Goal: Task Accomplishment & Management: Manage account settings

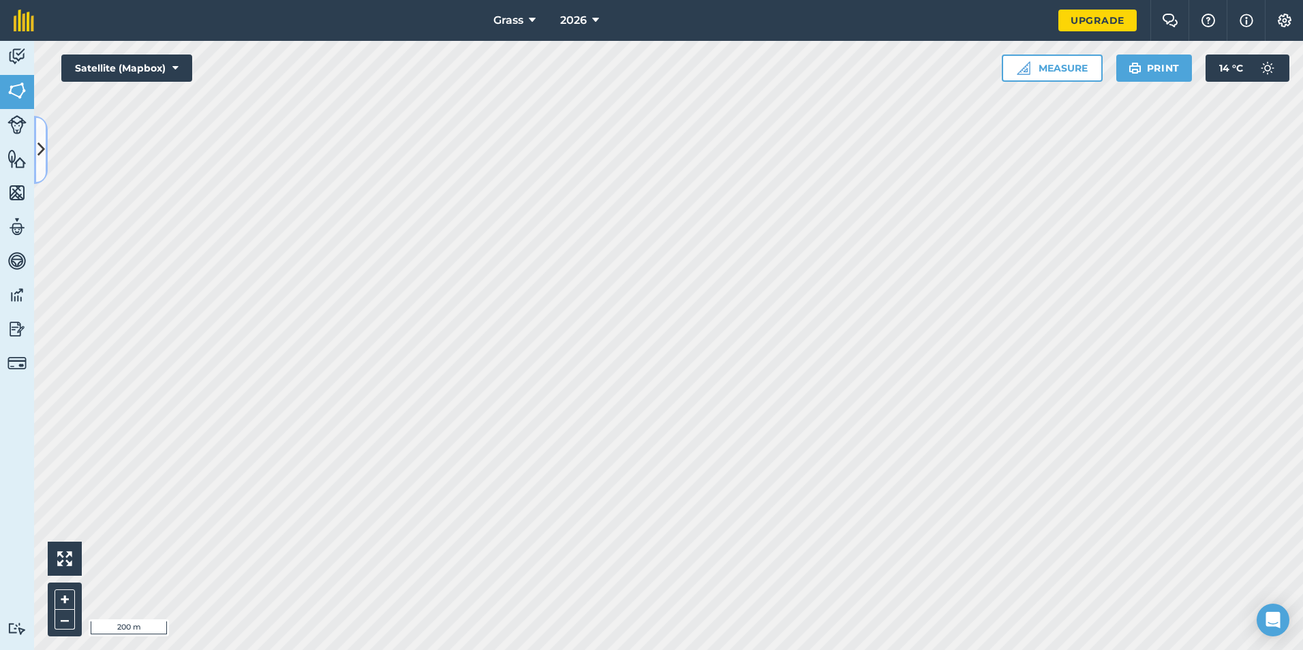
click at [40, 160] on icon at bounding box center [40, 150] width 7 height 24
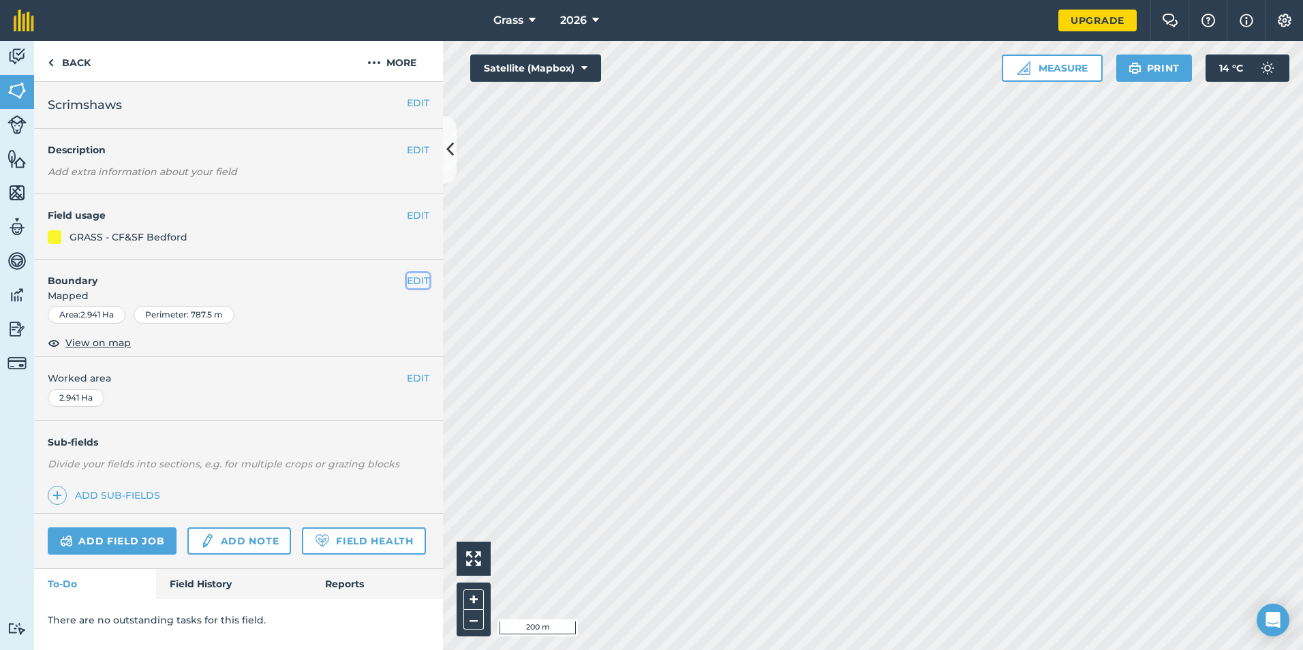
click at [415, 277] on button "EDIT" at bounding box center [418, 280] width 22 height 15
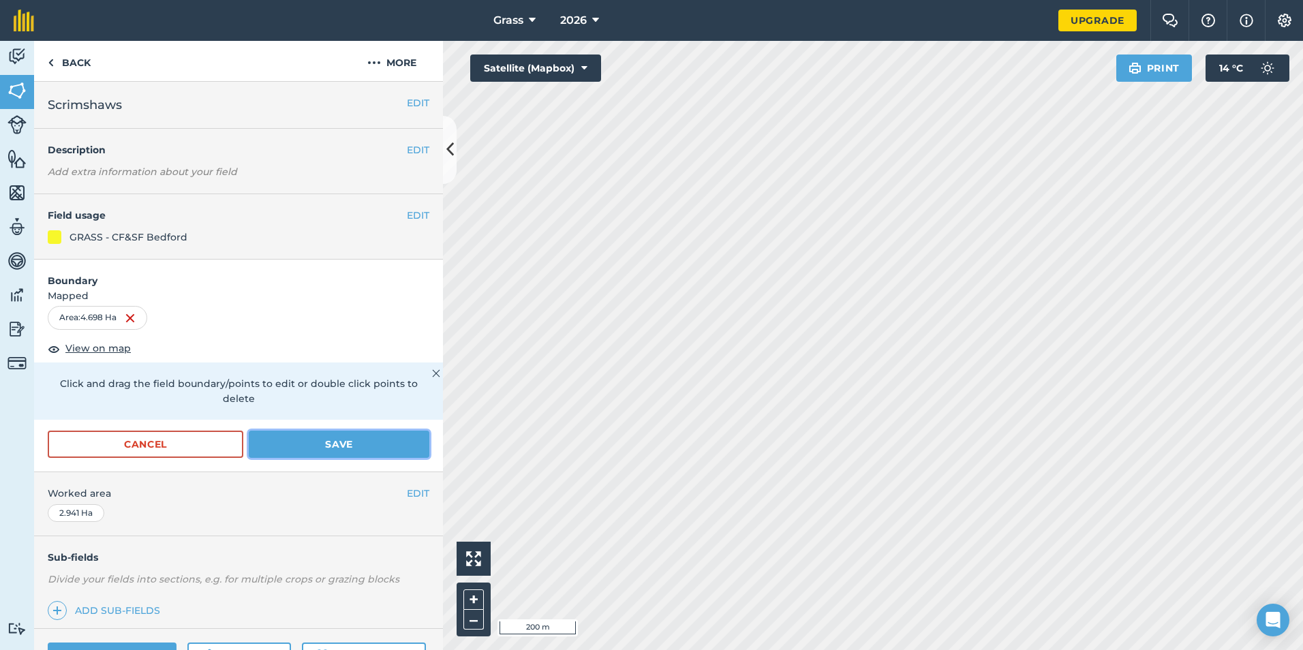
click at [337, 445] on button "Save" at bounding box center [339, 444] width 181 height 27
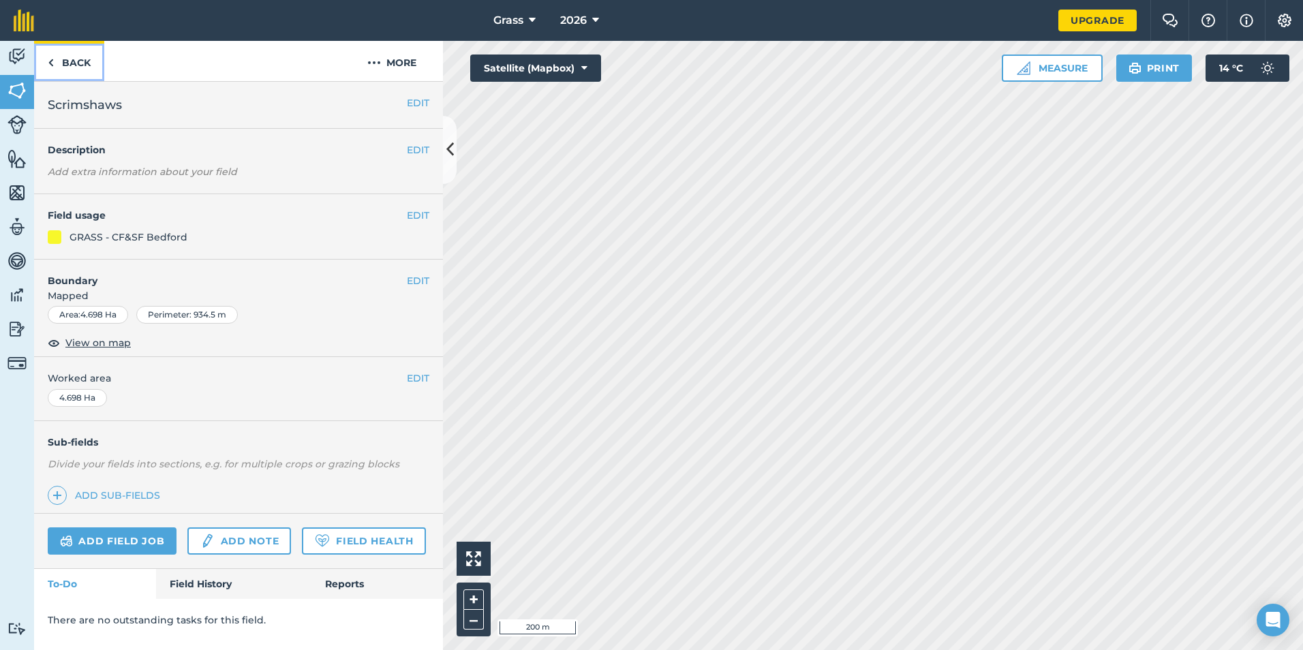
click at [75, 65] on link "Back" at bounding box center [69, 61] width 70 height 40
click at [55, 56] on link "Back" at bounding box center [69, 61] width 70 height 40
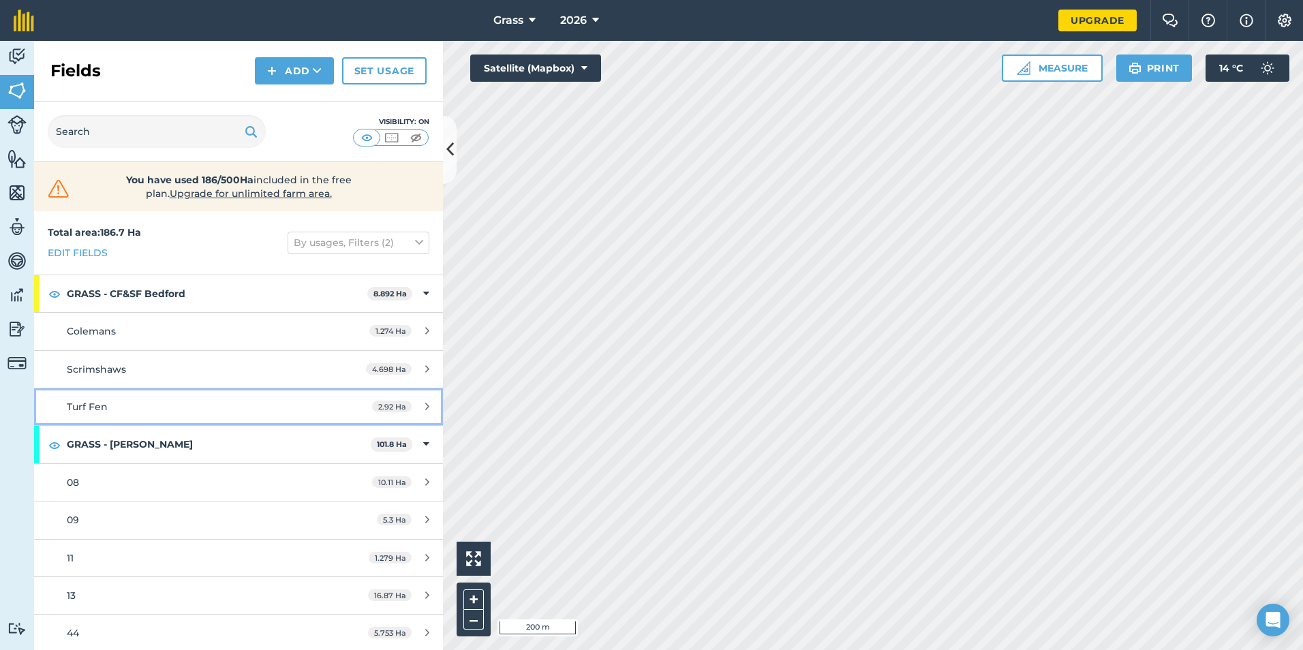
click at [100, 408] on span "Turf Fen" at bounding box center [87, 407] width 41 height 12
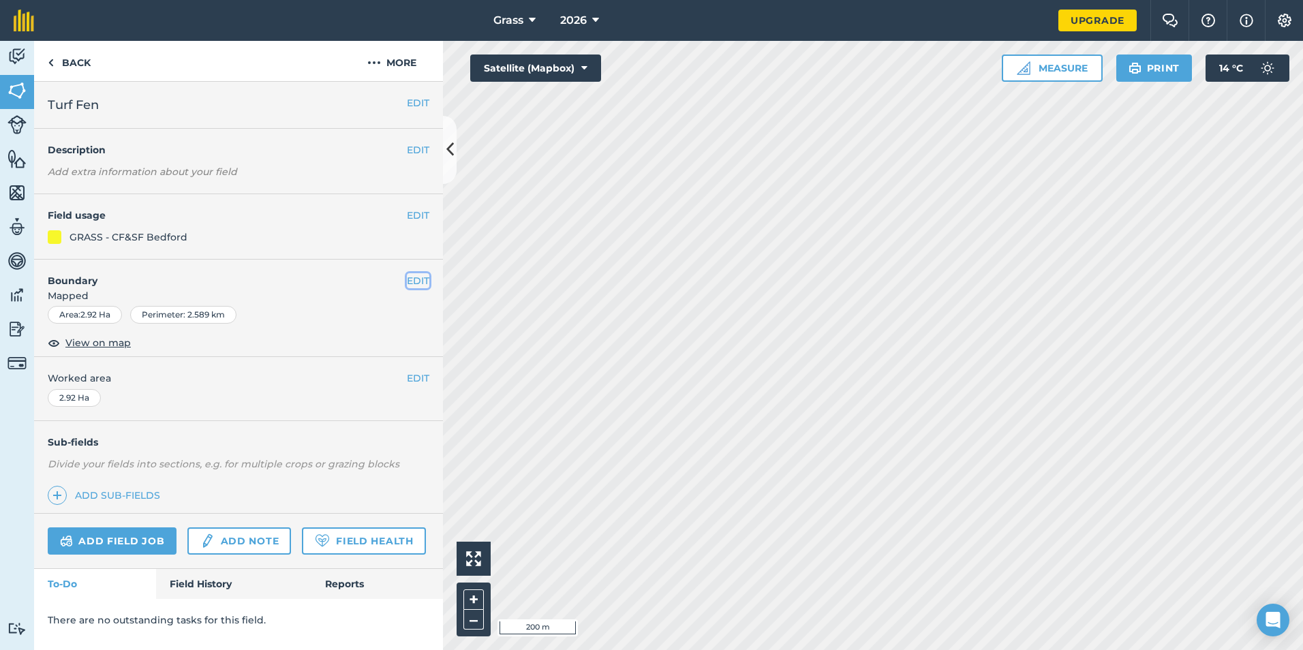
click at [425, 279] on button "EDIT" at bounding box center [418, 280] width 22 height 15
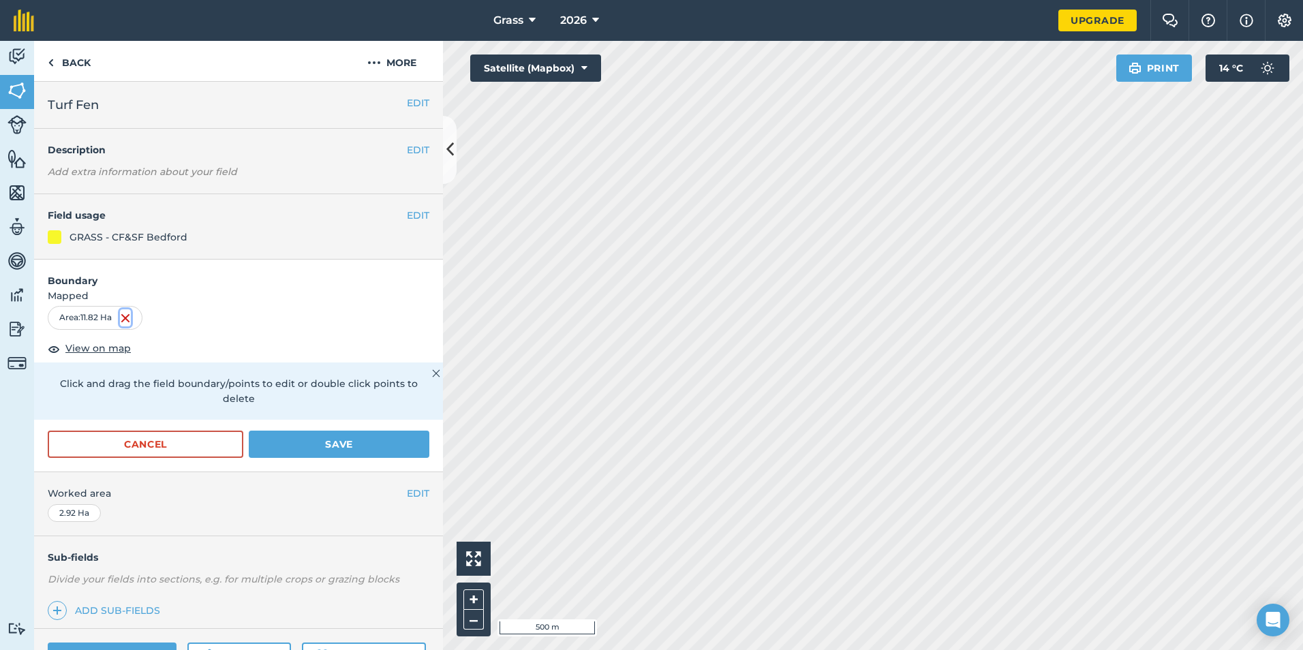
click at [127, 326] on img at bounding box center [125, 318] width 11 height 16
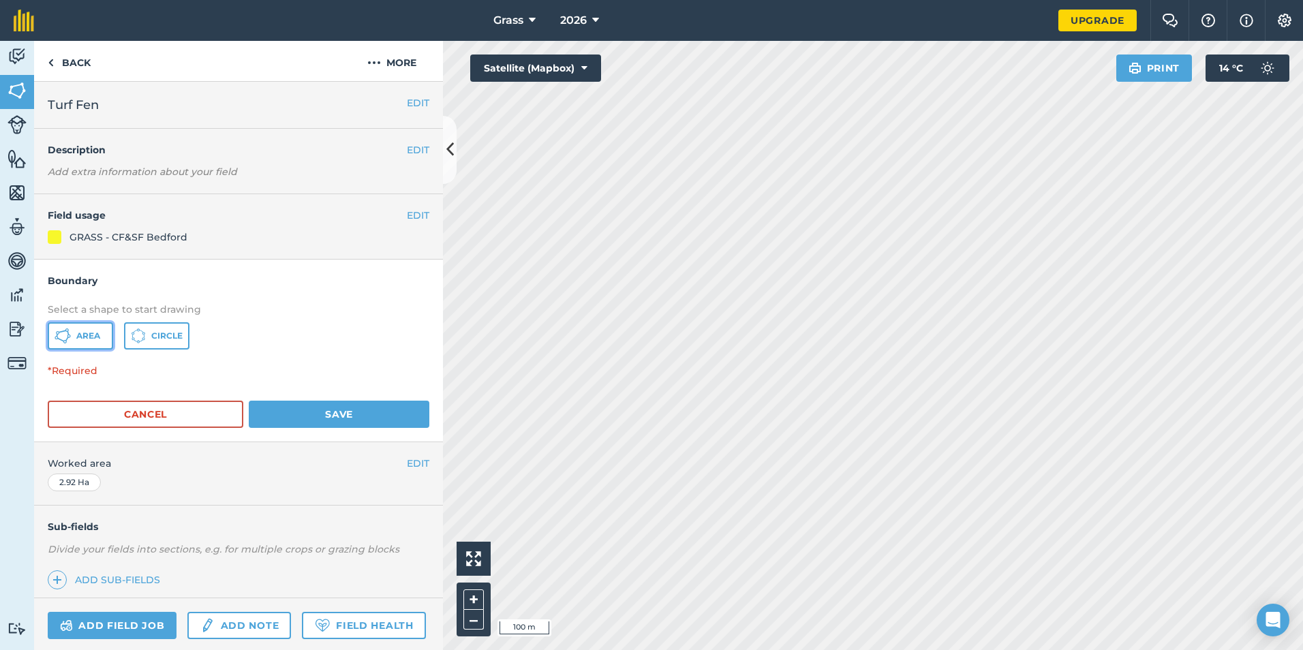
click at [95, 334] on span "Area" at bounding box center [88, 336] width 24 height 11
click at [183, 421] on button "Cancel" at bounding box center [146, 414] width 196 height 27
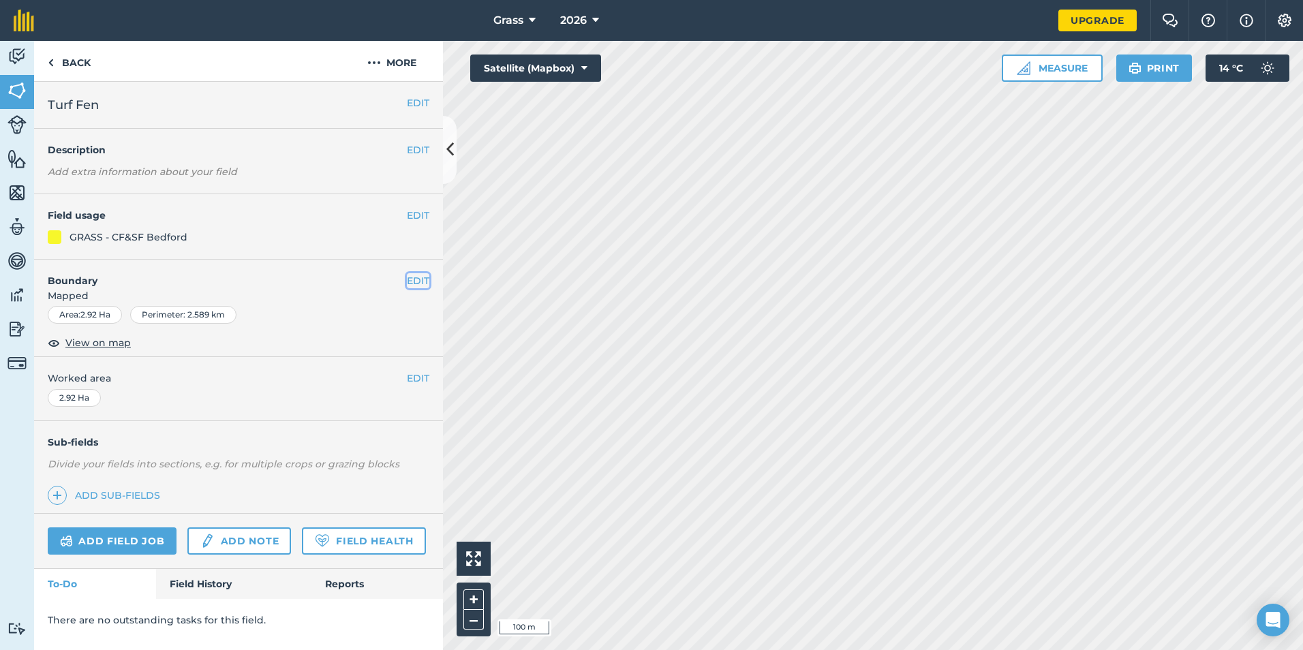
click at [409, 280] on button "EDIT" at bounding box center [418, 280] width 22 height 15
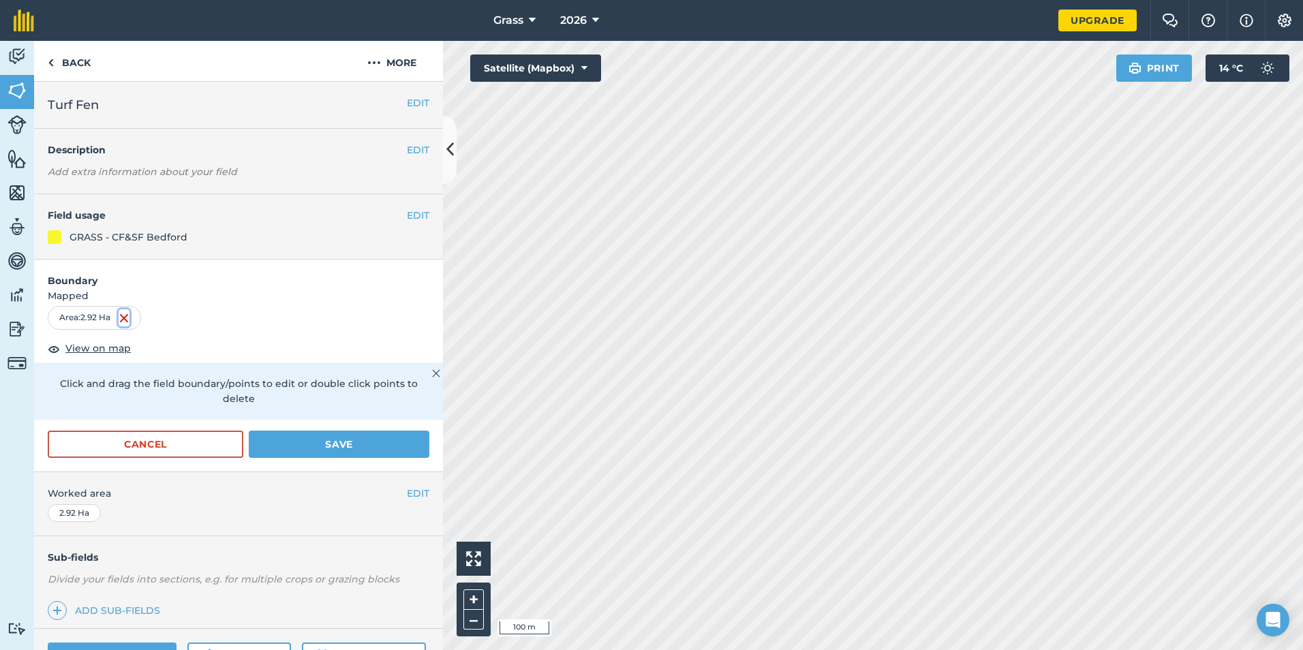
click at [124, 319] on img at bounding box center [124, 318] width 11 height 16
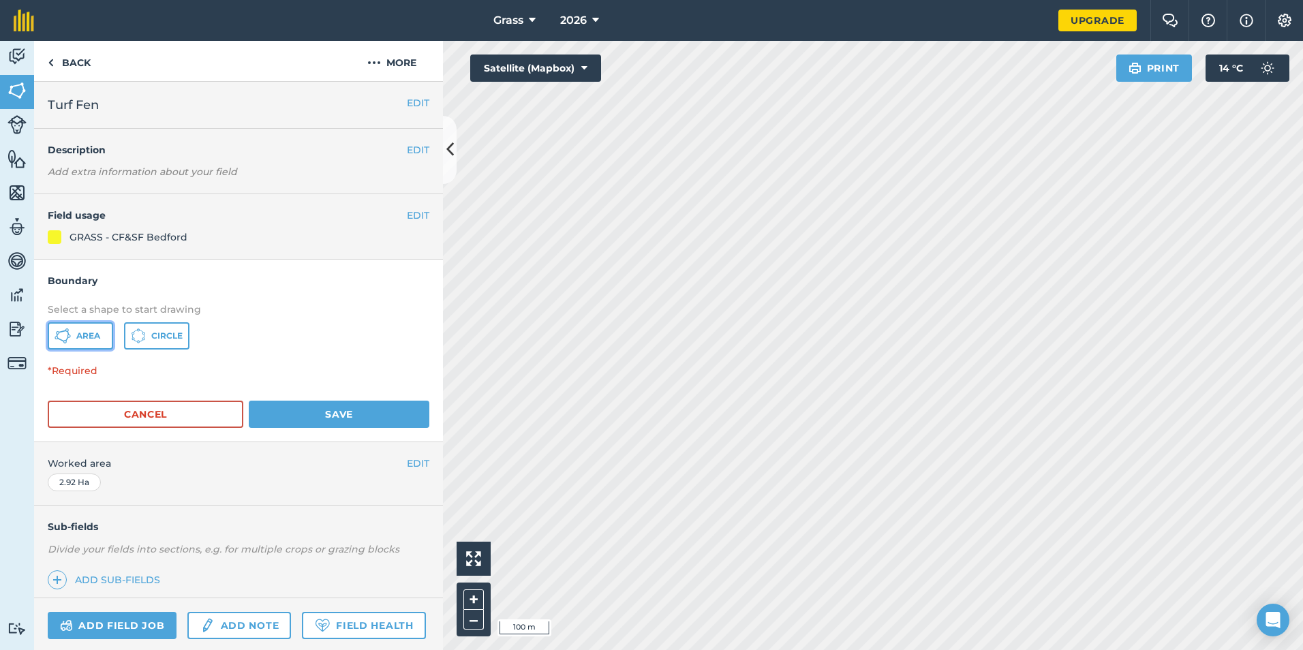
click at [97, 337] on span "Area" at bounding box center [88, 336] width 24 height 11
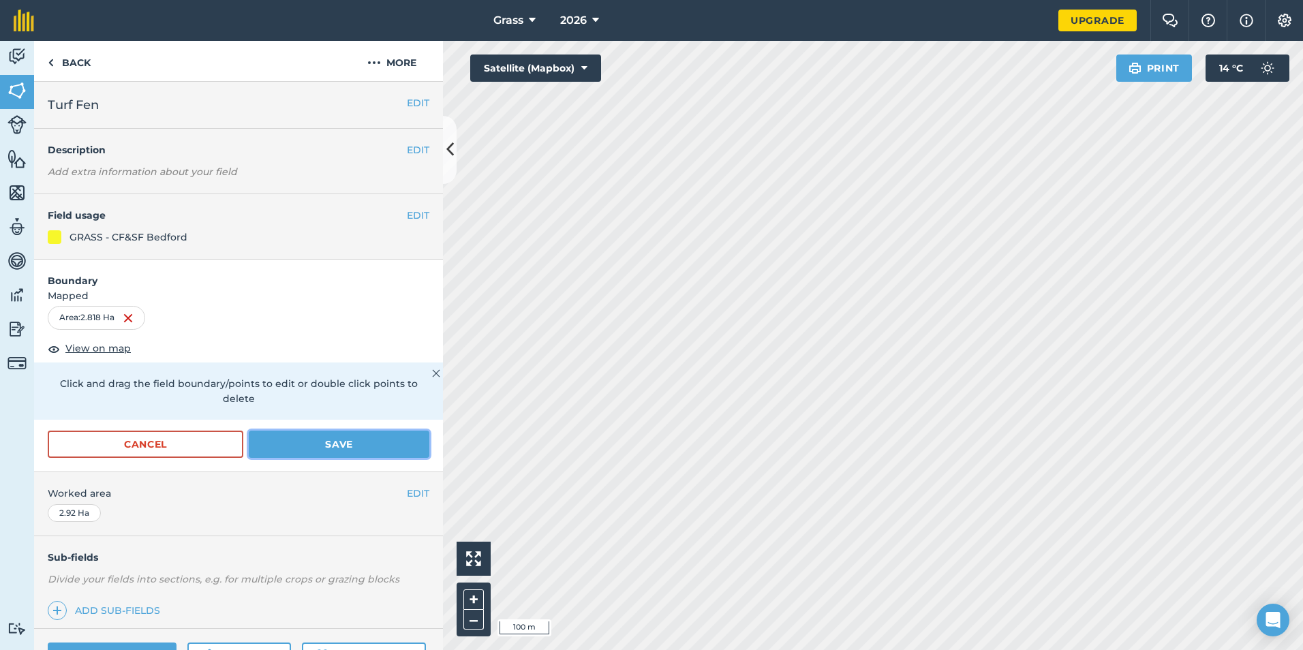
click at [342, 441] on button "Save" at bounding box center [339, 444] width 181 height 27
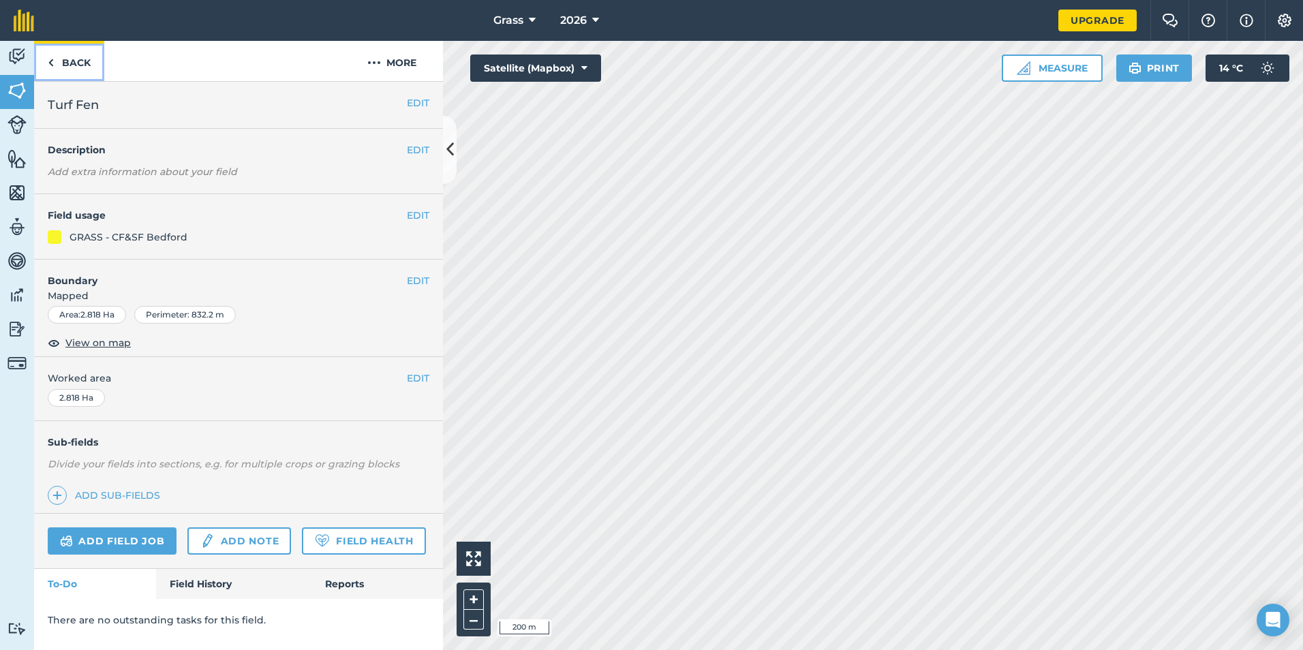
click at [89, 68] on link "Back" at bounding box center [69, 61] width 70 height 40
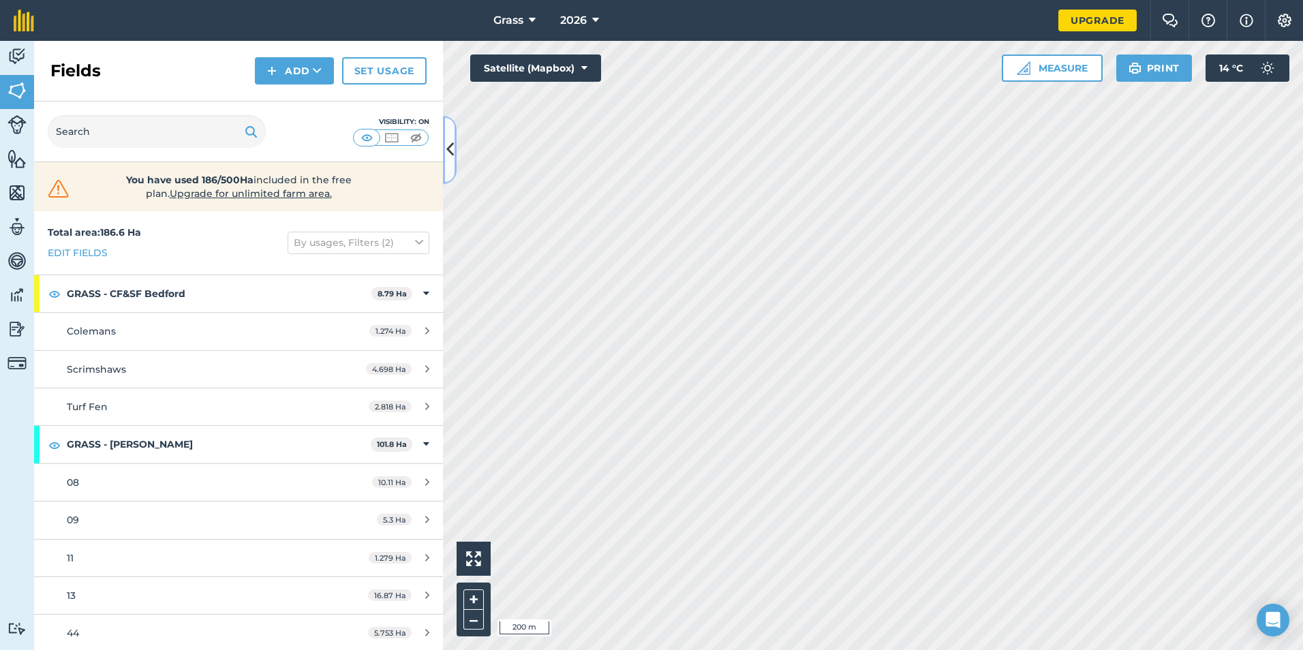
click at [445, 173] on button at bounding box center [450, 150] width 14 height 68
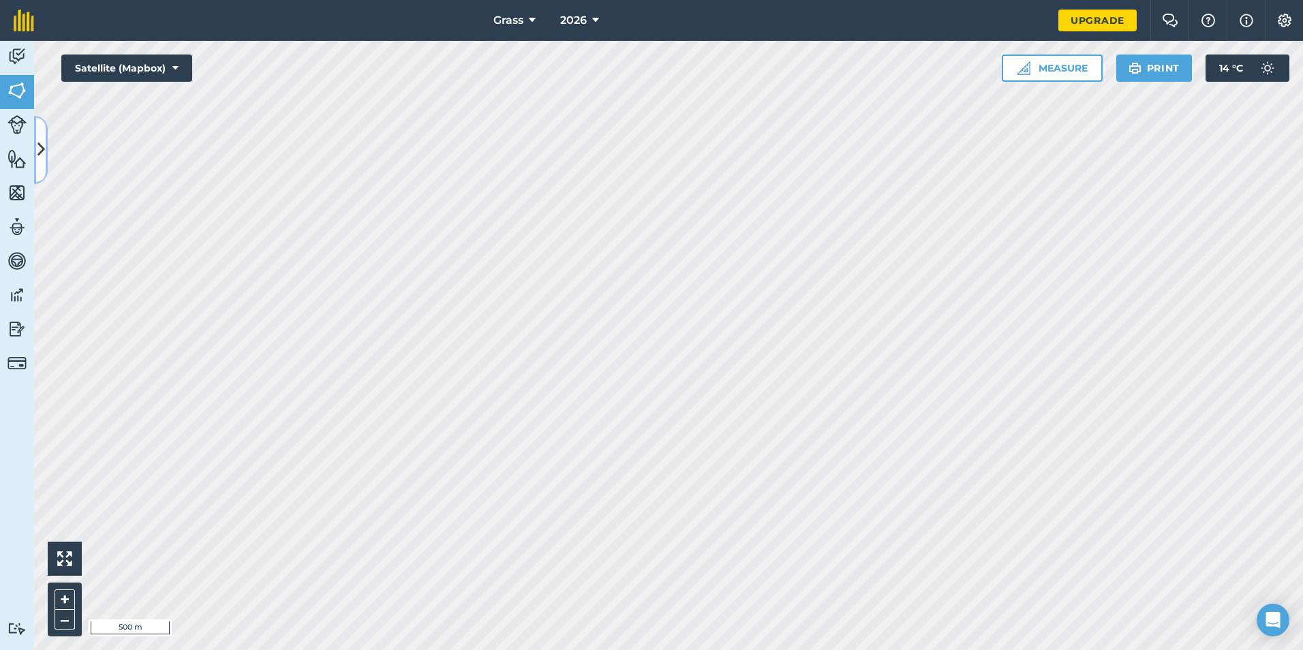
click at [34, 142] on button at bounding box center [41, 150] width 14 height 68
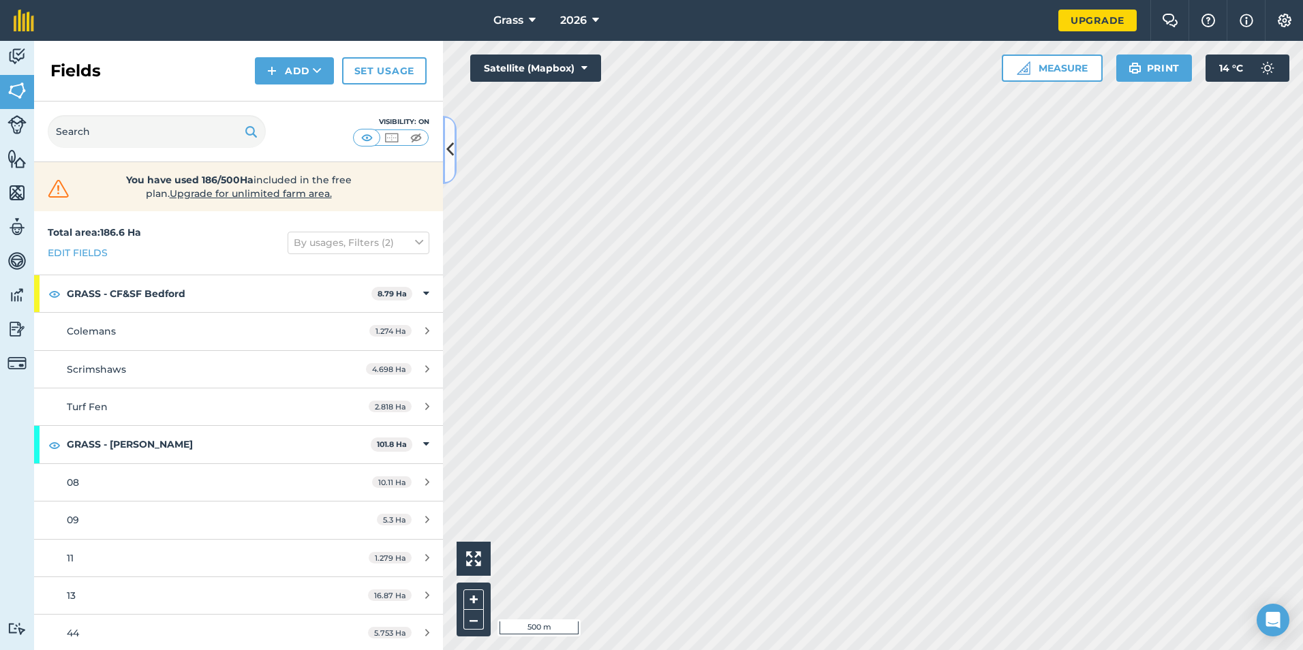
click at [451, 152] on icon at bounding box center [450, 150] width 7 height 24
